Goal: Transaction & Acquisition: Purchase product/service

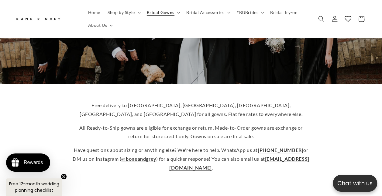
scroll to position [0, 251]
click at [178, 12] on icon at bounding box center [178, 13] width 3 height 2
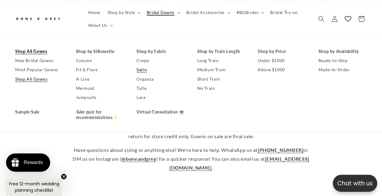
scroll to position [0, 0]
click at [210, 88] on link "No Train" at bounding box center [221, 88] width 49 height 9
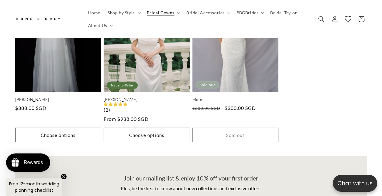
scroll to position [706, 0]
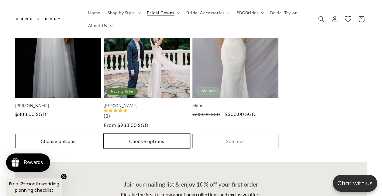
click at [154, 134] on button "Choose options" at bounding box center [147, 141] width 86 height 14
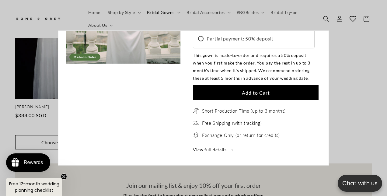
scroll to position [0, 0]
click at [209, 180] on quick-add-modal "Skip to product information Open media 1 in modal Made-to-Order Open media 2 in…" at bounding box center [193, 98] width 387 height 196
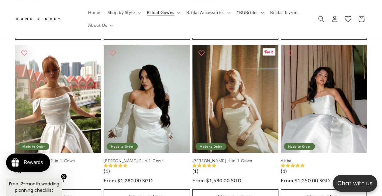
scroll to position [0, 125]
